Goal: Information Seeking & Learning: Find specific fact

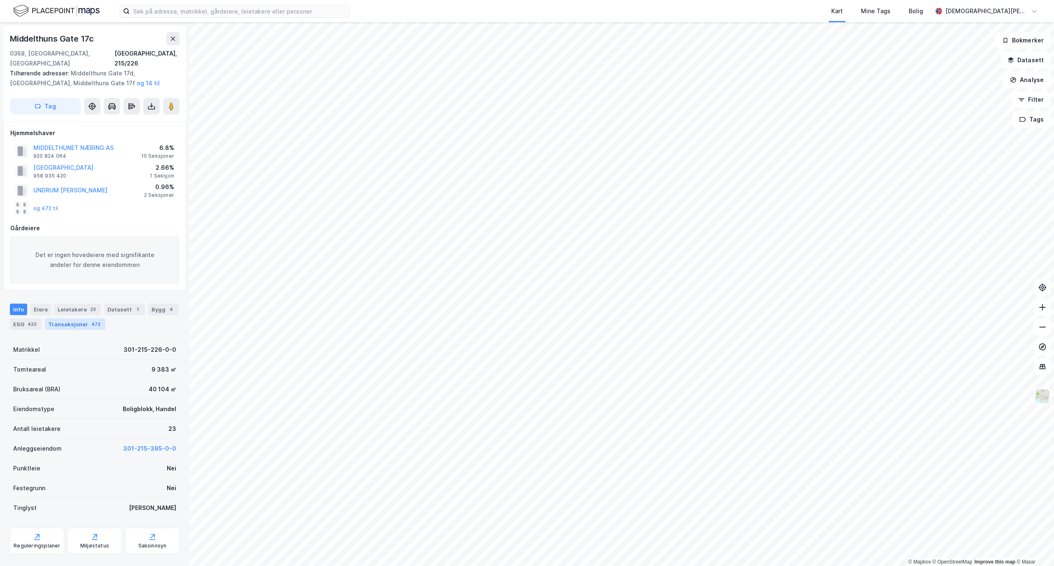
click at [99, 318] on div "Transaksjoner 472" at bounding box center [75, 324] width 61 height 12
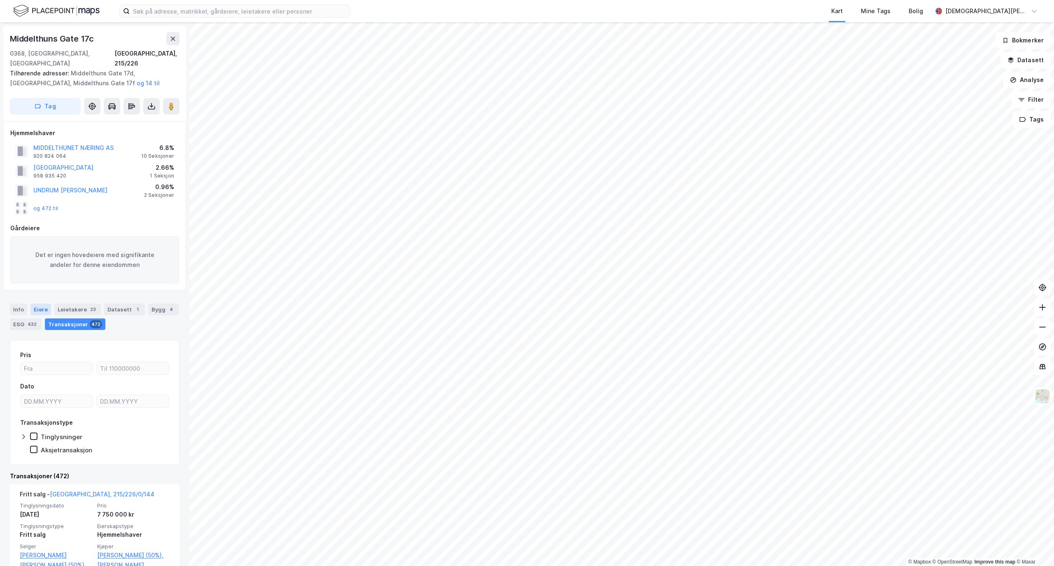
click at [38, 304] on div "Eiere" at bounding box center [40, 310] width 21 height 12
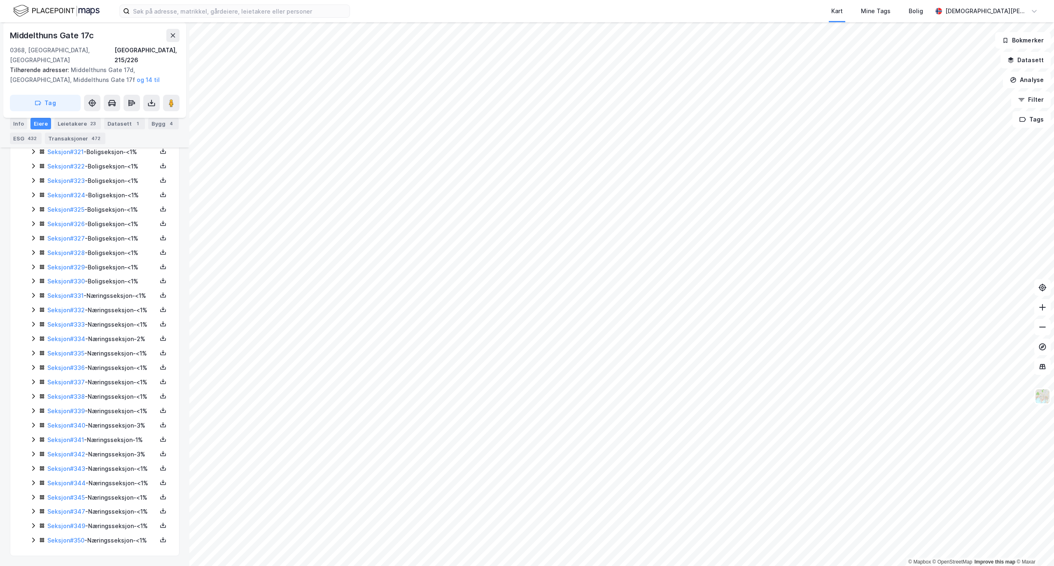
scroll to position [5135, 0]
click at [33, 422] on icon at bounding box center [33, 425] width 7 height 7
click at [32, 436] on icon at bounding box center [33, 439] width 7 height 7
click at [117, 427] on link "Middelthunet Næring AS" at bounding box center [120, 426] width 70 height 7
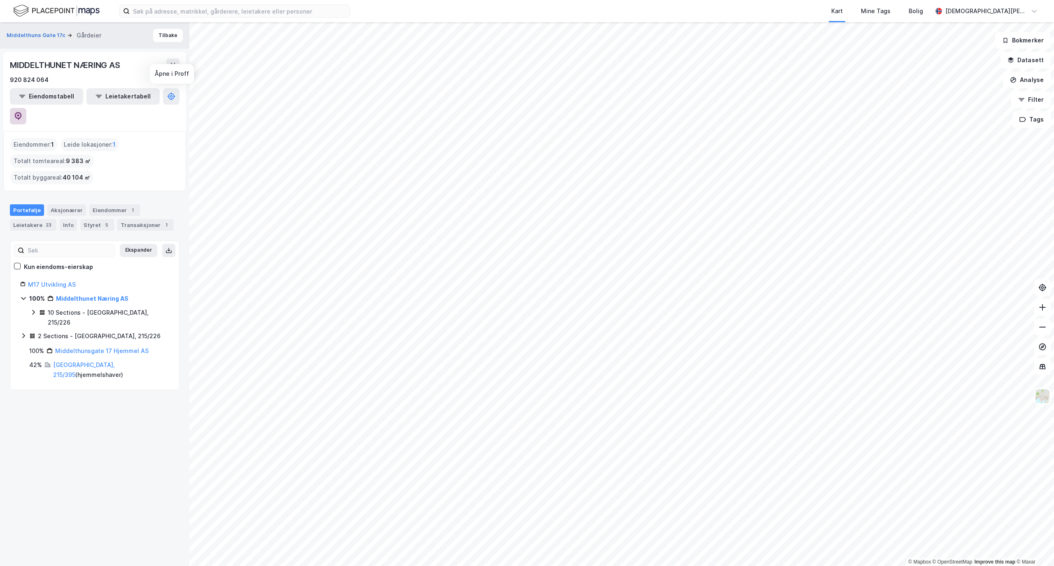
click at [26, 108] on button at bounding box center [18, 116] width 16 height 16
click at [750, 565] on html "Kart Mine Tags [PERSON_NAME] [PERSON_NAME] © Mapbox © OpenStreetMap Improve thi…" at bounding box center [527, 283] width 1054 height 566
